Goal: Find specific page/section: Find specific page/section

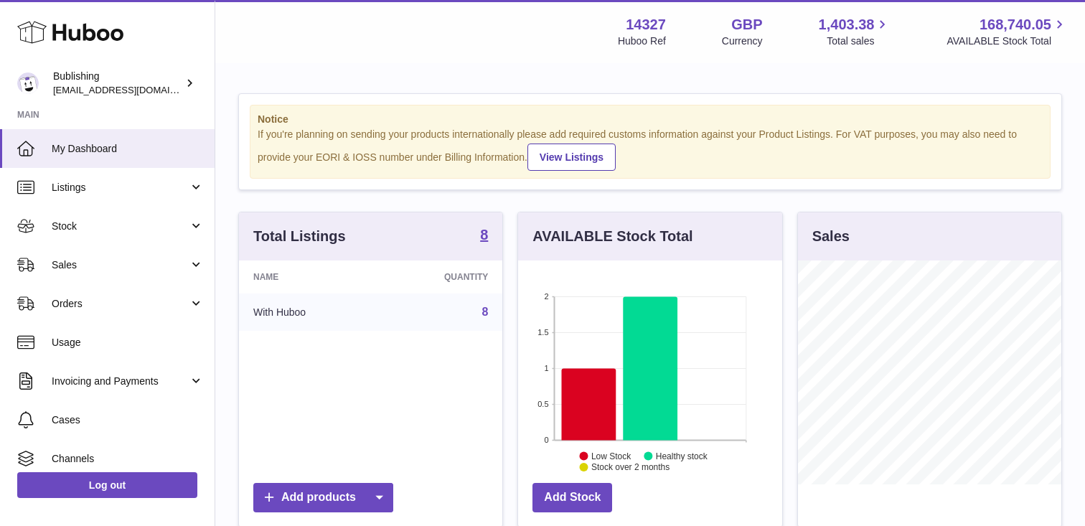
scroll to position [224, 263]
click at [181, 265] on span "Sales" at bounding box center [120, 265] width 137 height 14
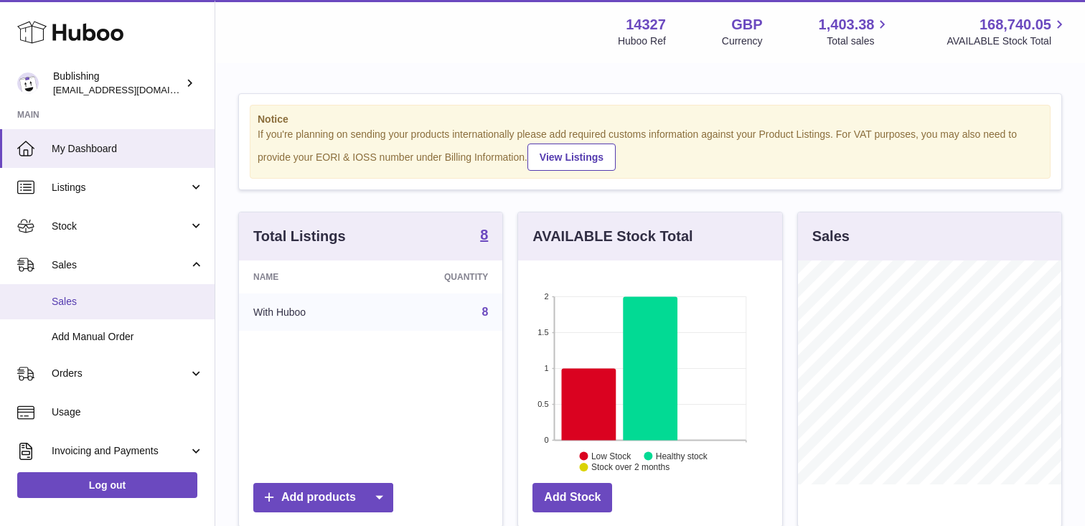
click at [147, 305] on span "Sales" at bounding box center [128, 302] width 152 height 14
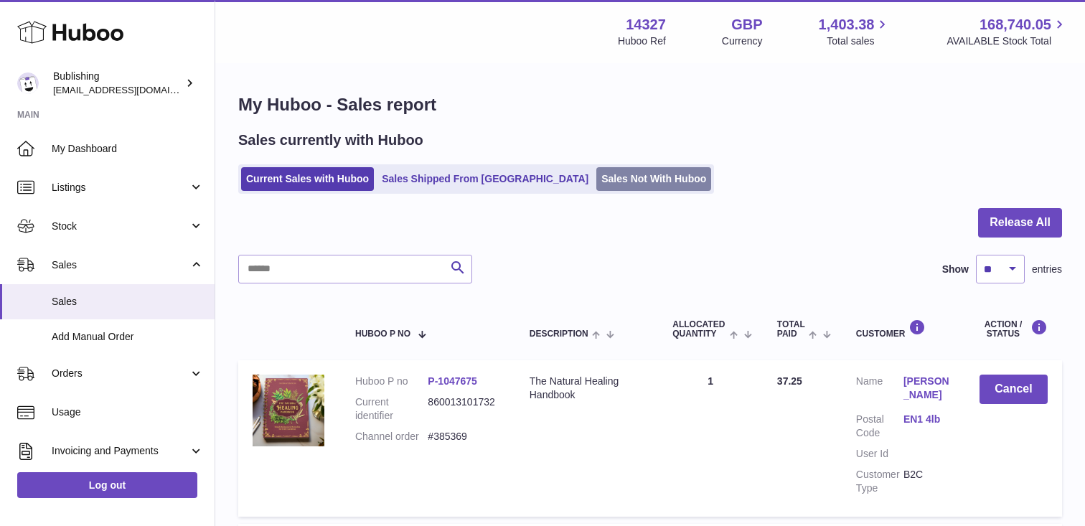
click at [596, 178] on link "Sales Not With Huboo" at bounding box center [653, 179] width 115 height 24
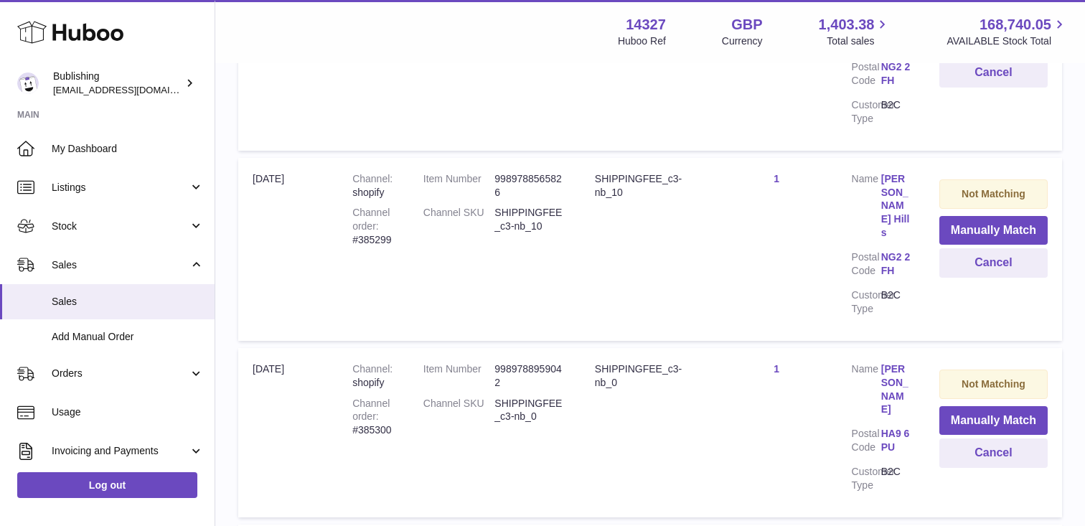
scroll to position [1620, 0]
